Goal: Browse casually

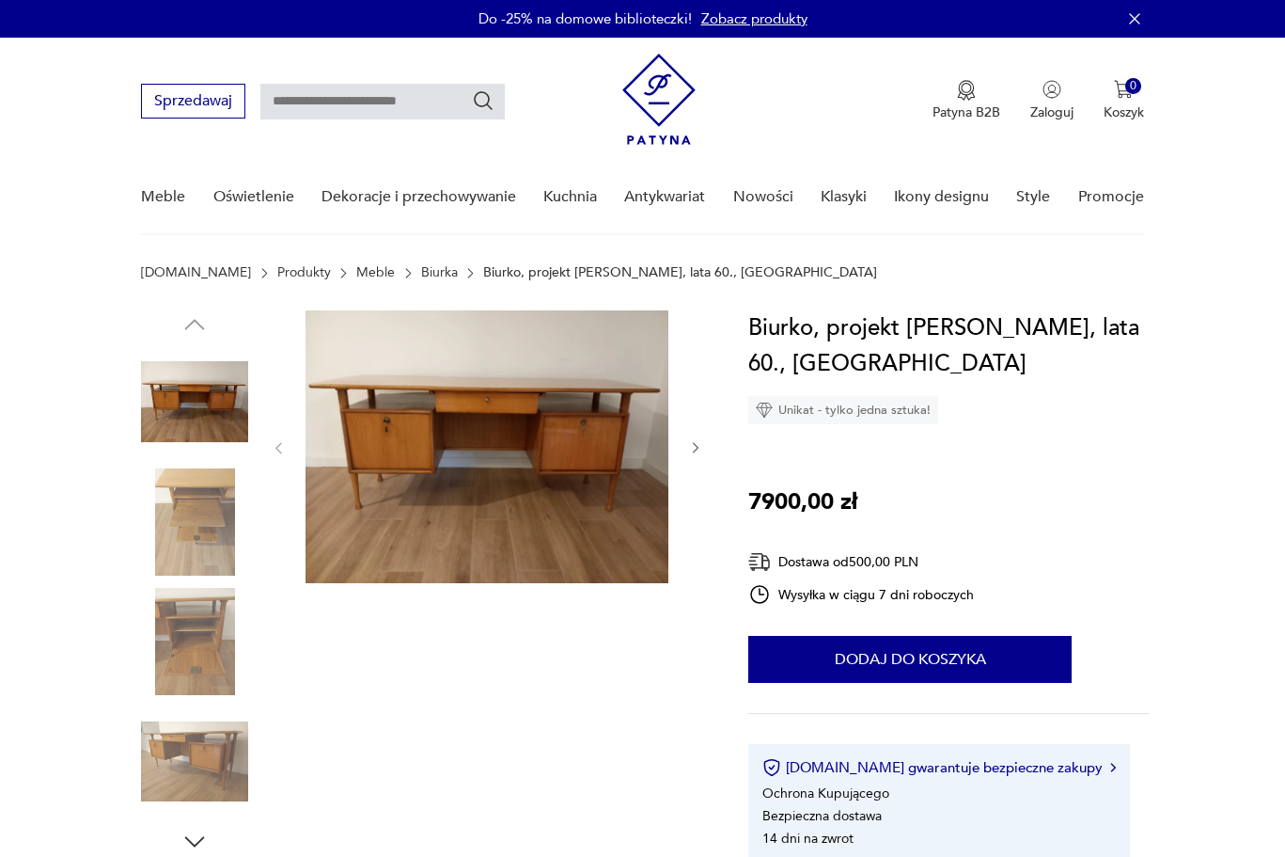
click at [487, 454] on img at bounding box center [487, 446] width 363 height 273
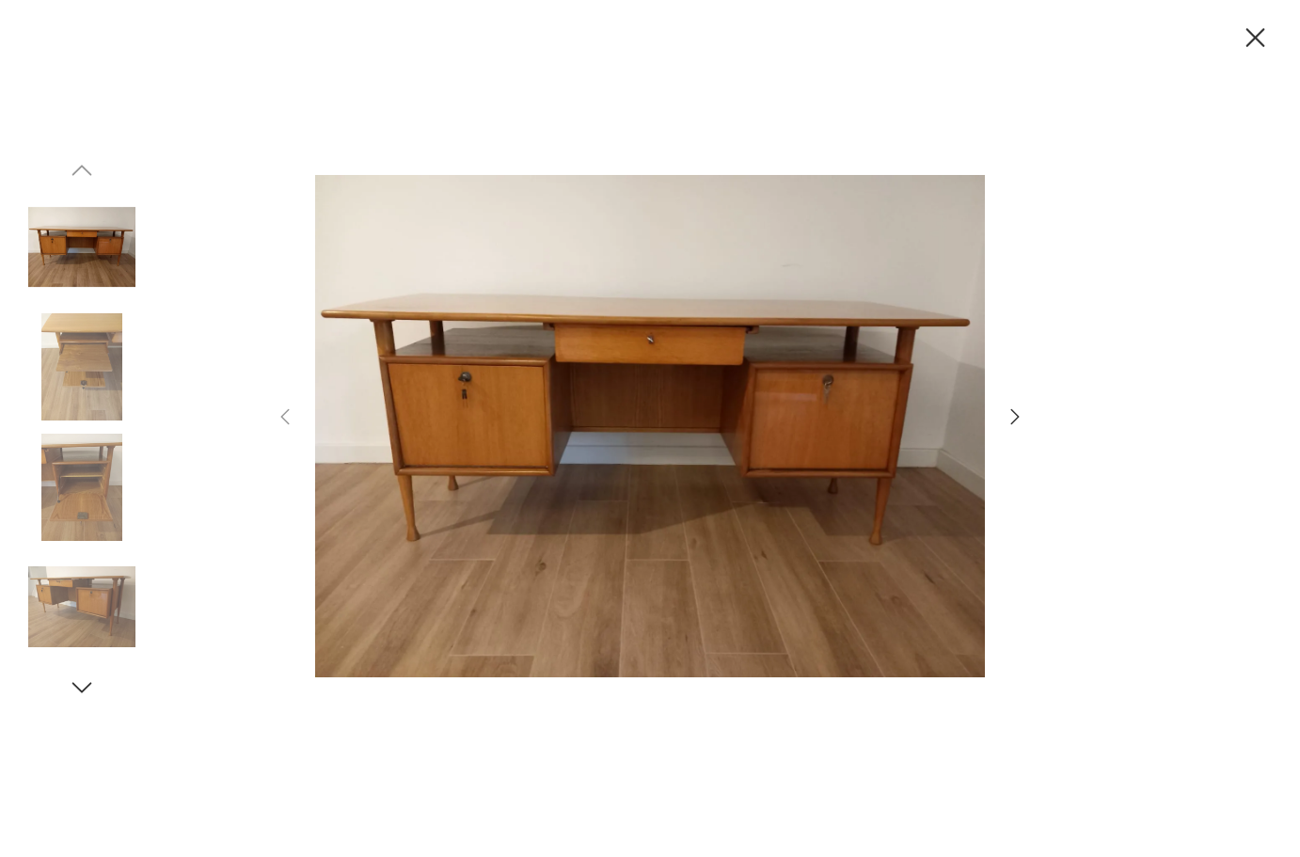
click at [1013, 421] on icon "button" at bounding box center [1014, 416] width 23 height 23
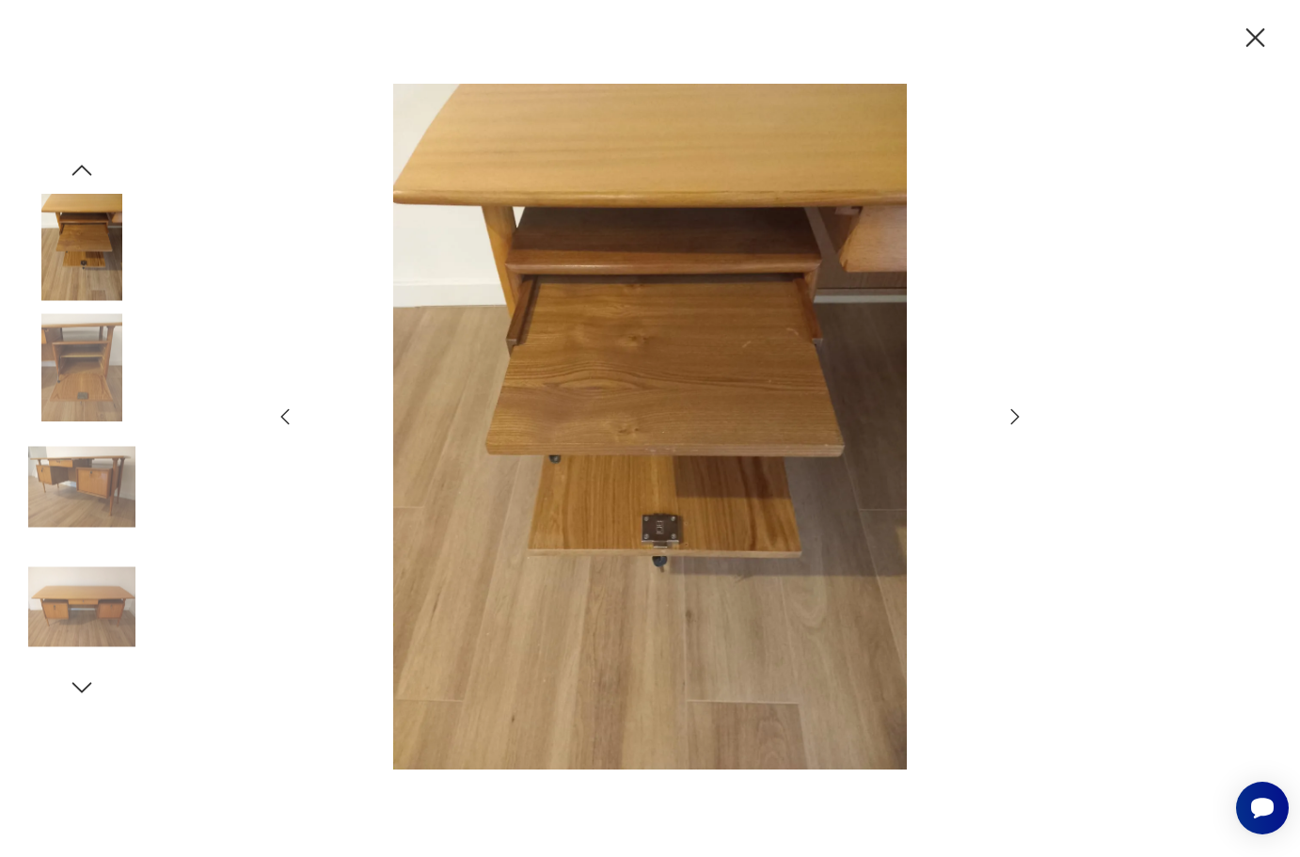
click at [1013, 420] on icon "button" at bounding box center [1014, 416] width 23 height 23
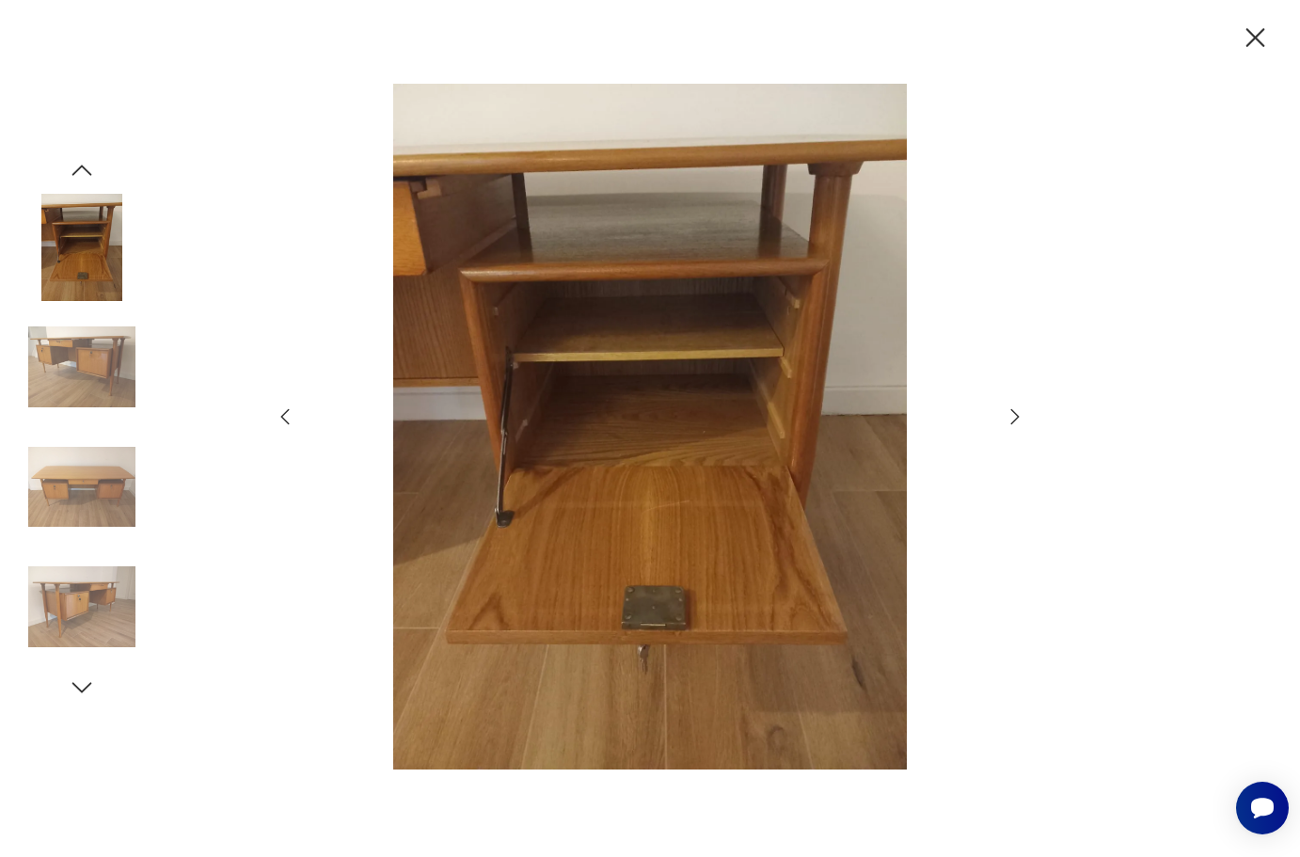
click at [1013, 420] on icon "button" at bounding box center [1014, 416] width 23 height 23
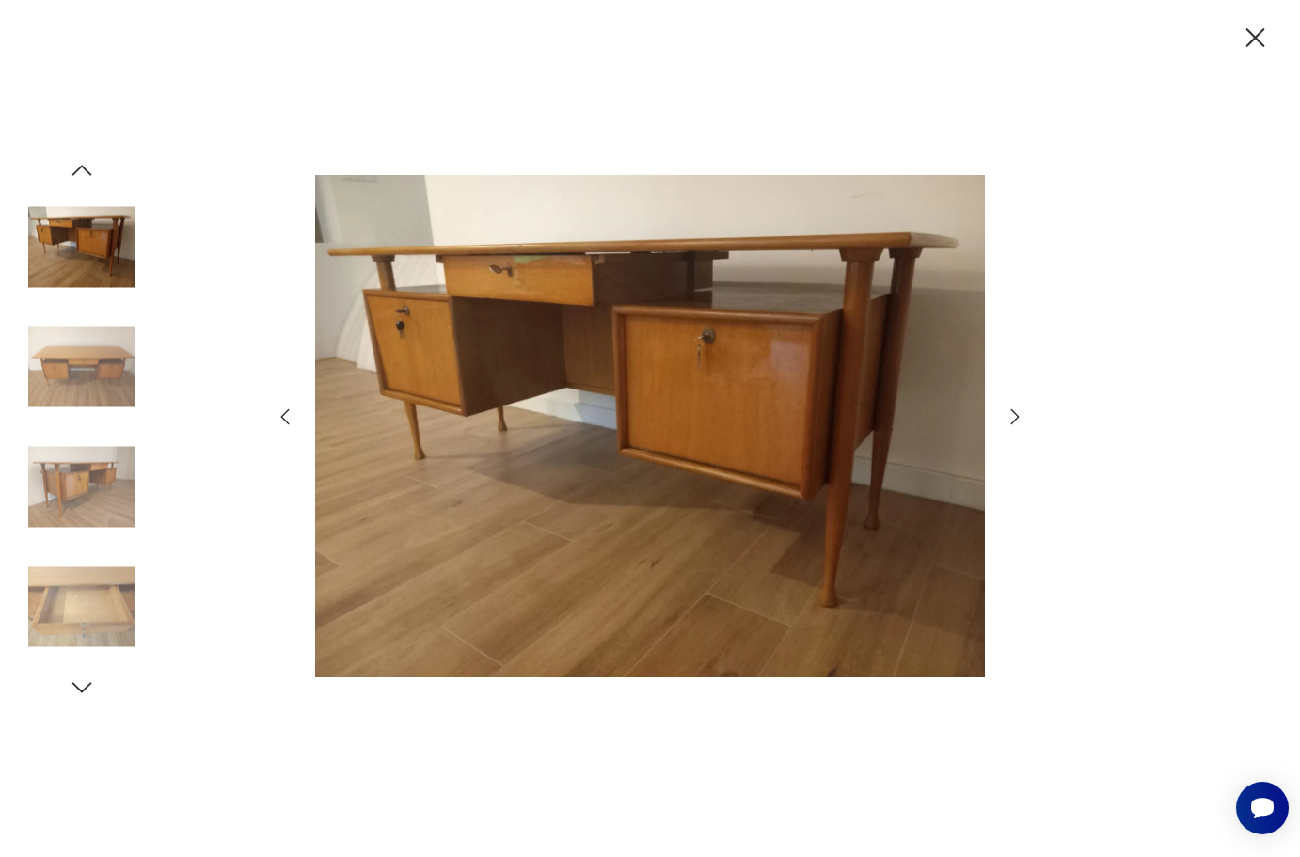
click at [1251, 41] on icon "button" at bounding box center [1255, 37] width 19 height 19
